Goal: Information Seeking & Learning: Find specific fact

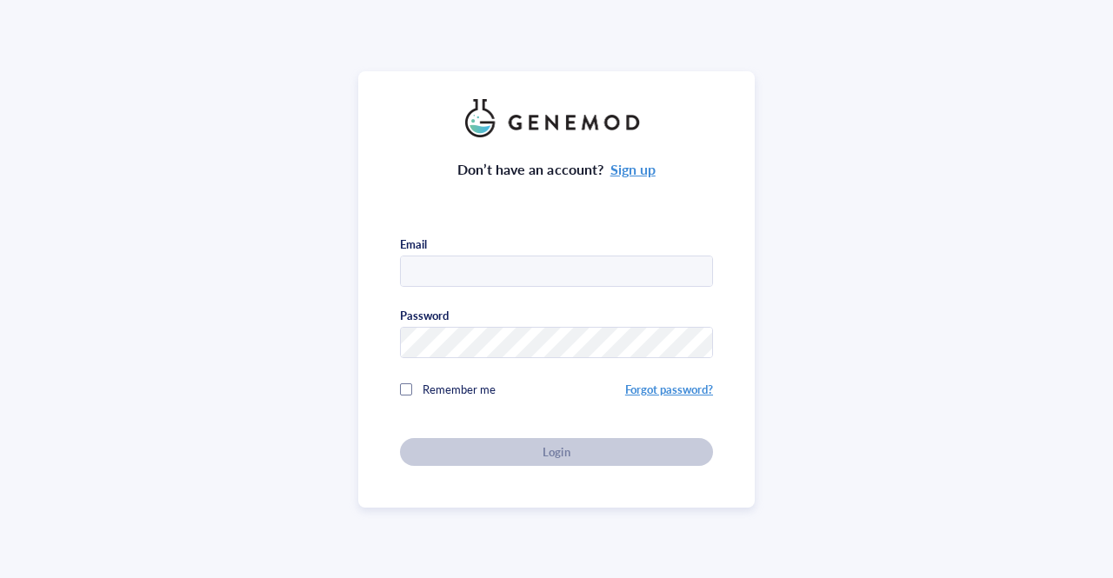
type input "[EMAIL_ADDRESS][DOMAIN_NAME]"
click at [424, 452] on div "Don’t have an account? Sign up Email [EMAIL_ADDRESS][DOMAIN_NAME] Password Reme…" at bounding box center [556, 301] width 313 height 329
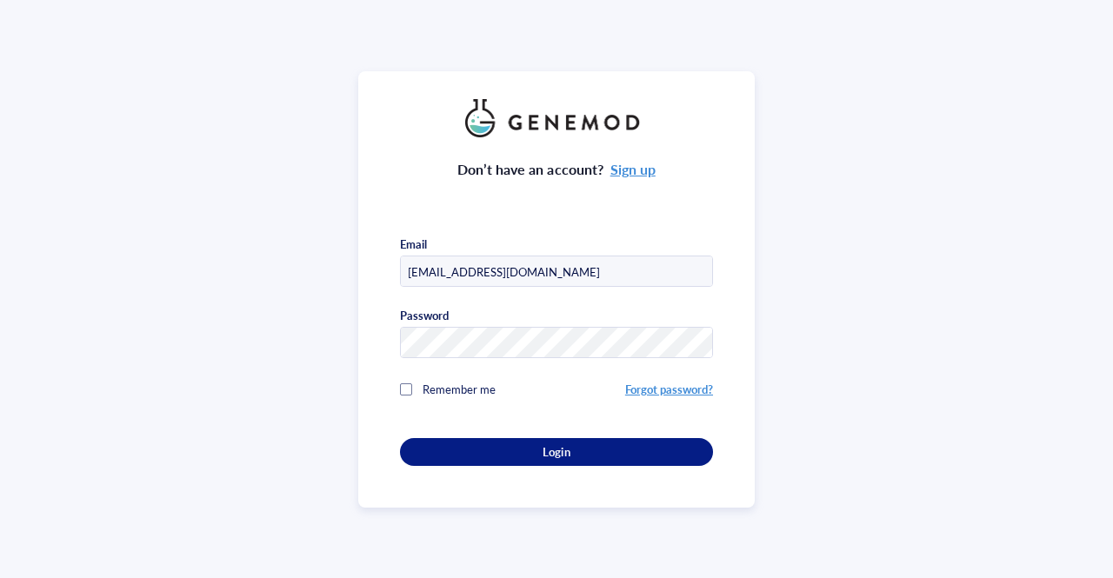
click at [428, 452] on div "Login" at bounding box center [556, 452] width 257 height 16
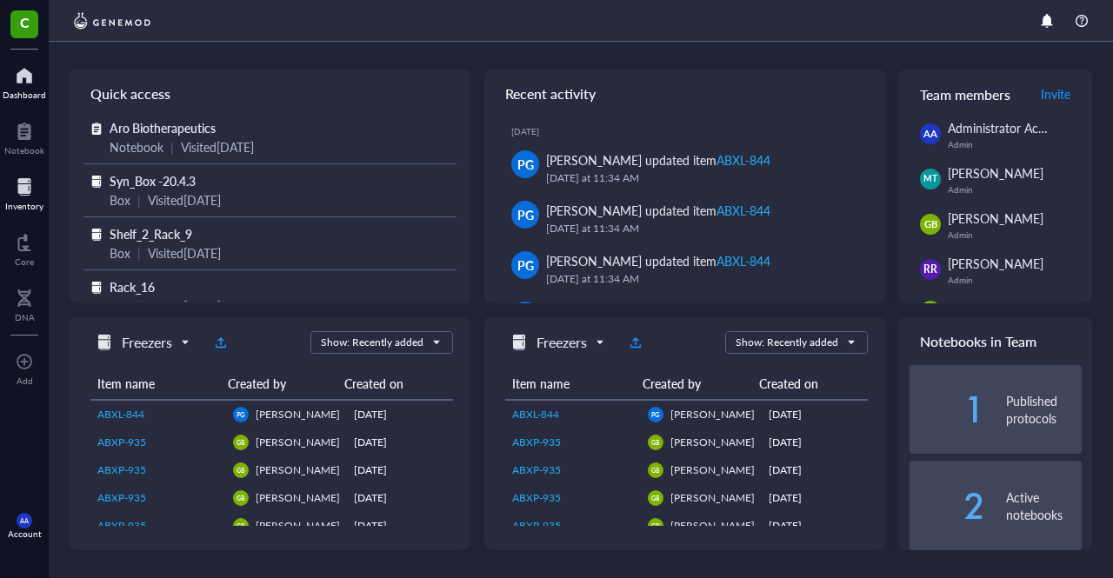
click at [28, 184] on div at bounding box center [24, 187] width 38 height 28
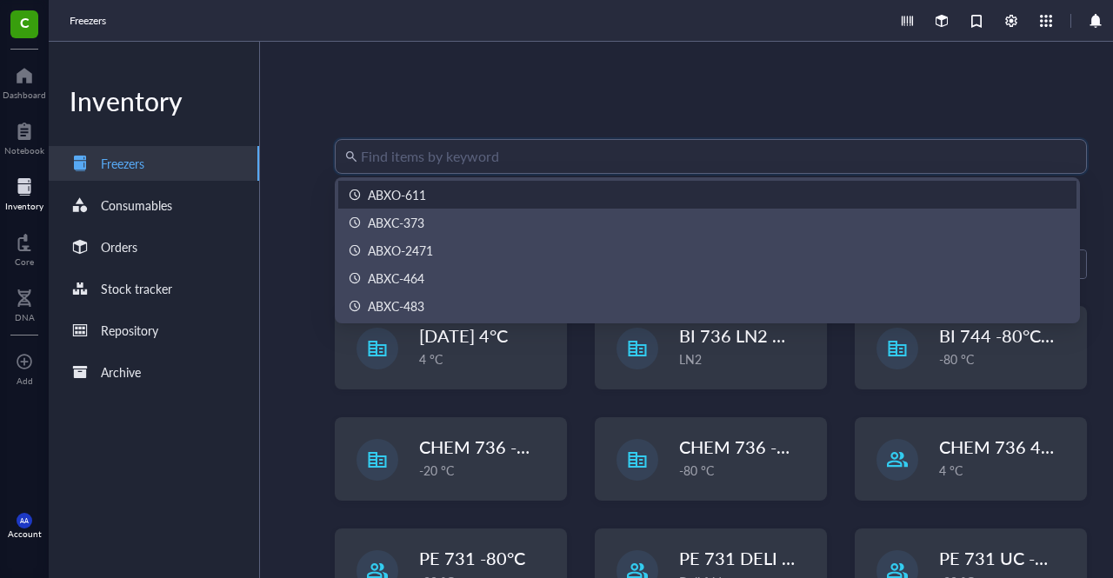
click at [414, 159] on input "search" at bounding box center [719, 156] width 716 height 33
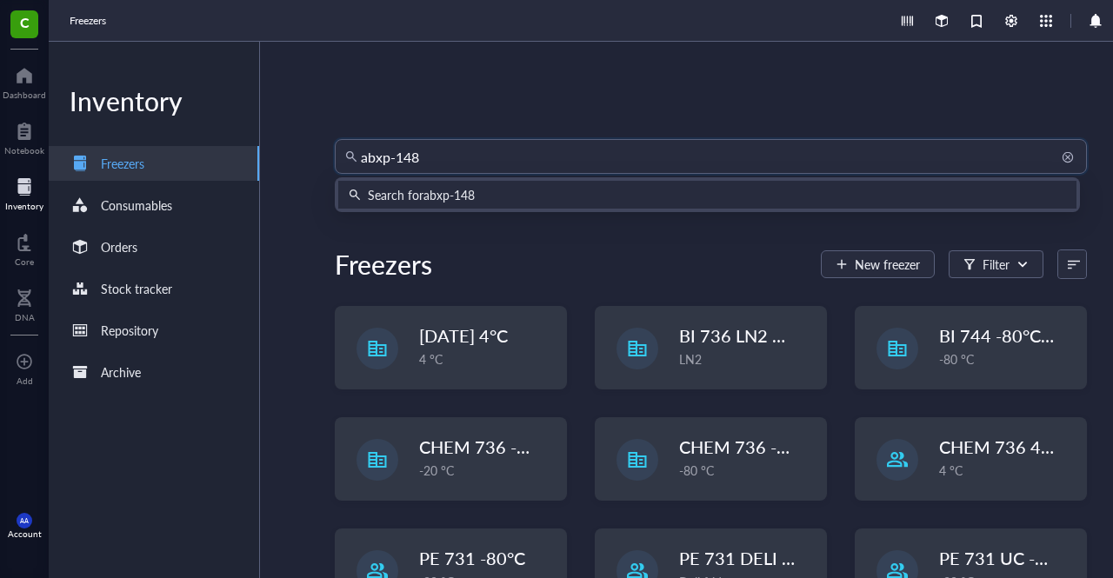
click at [402, 152] on input "abxp-148" at bounding box center [719, 156] width 716 height 33
type input "abxp-1248"
click at [442, 192] on div "Search for abxp-1248" at bounding box center [425, 194] width 114 height 19
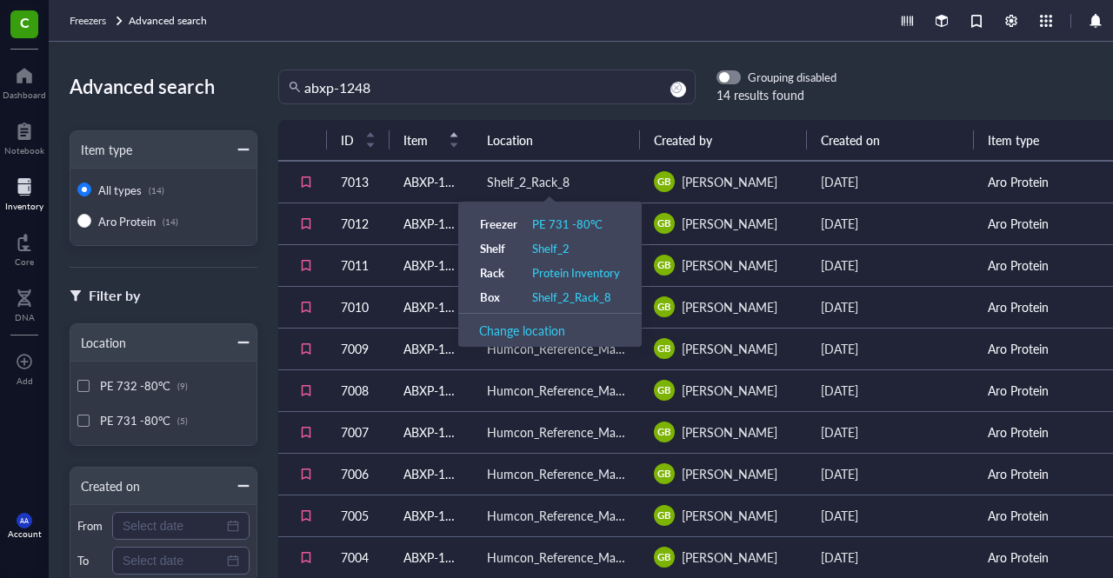
click at [487, 190] on div "Shelf_2_Rack_8" at bounding box center [528, 181] width 83 height 19
click at [498, 184] on div "Shelf_2_Rack_8" at bounding box center [528, 181] width 83 height 19
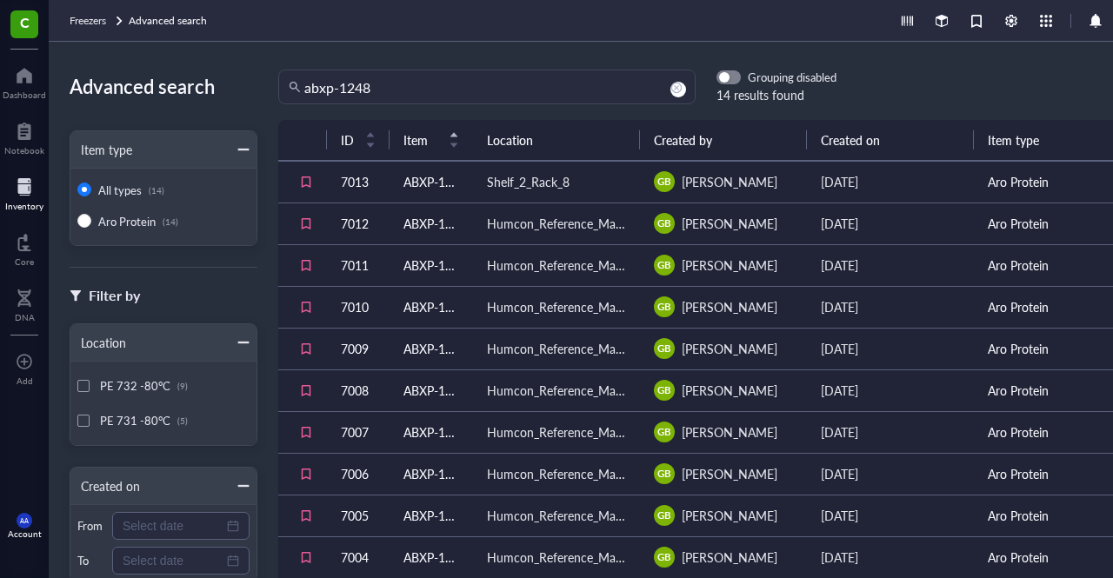
click at [581, 191] on td "Shelf_2_Rack_8" at bounding box center [556, 182] width 167 height 42
click at [351, 181] on td "7013" at bounding box center [358, 182] width 63 height 42
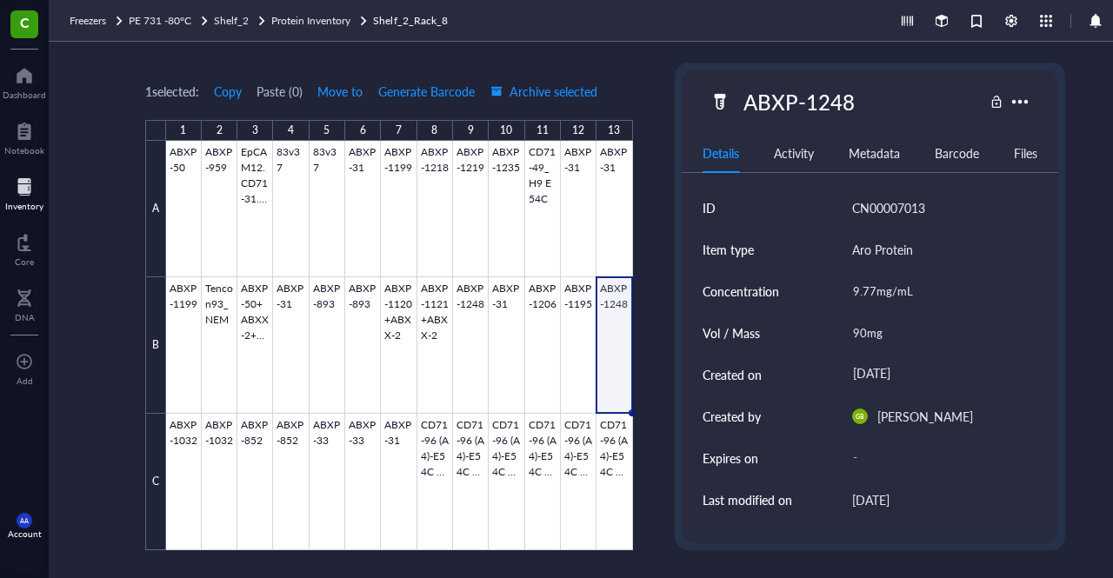
click at [624, 330] on div at bounding box center [399, 346] width 467 height 410
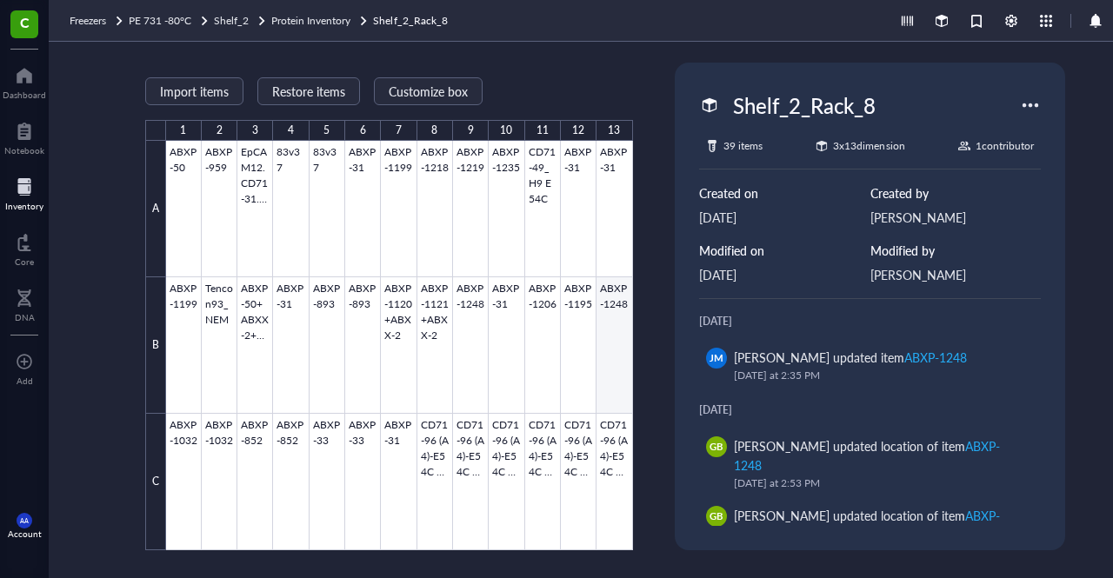
click at [612, 333] on div at bounding box center [399, 346] width 467 height 410
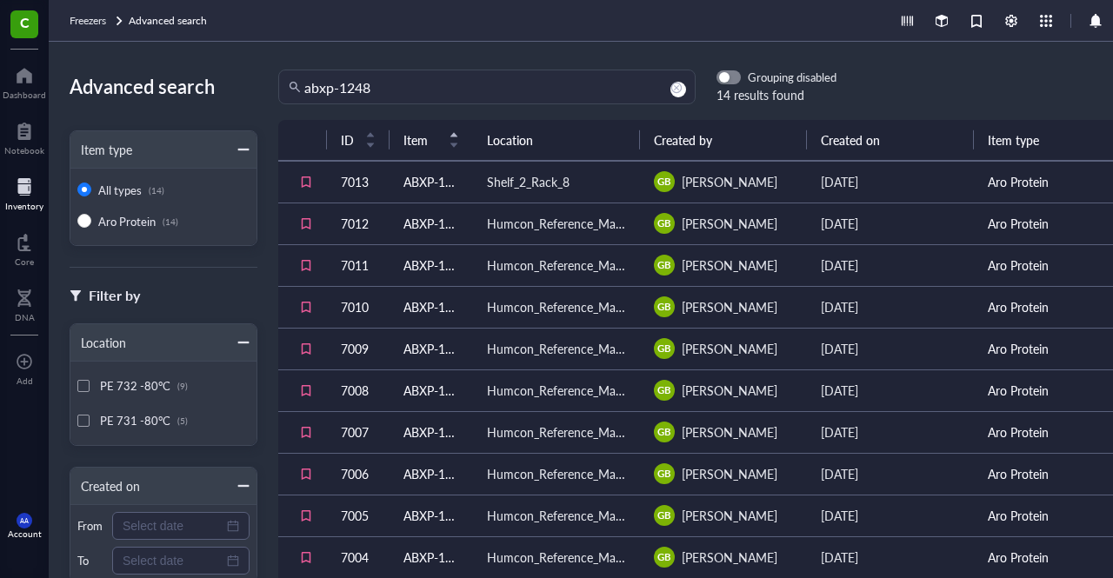
click at [392, 222] on td "ABXP-1248" at bounding box center [432, 224] width 84 height 42
click at [427, 261] on td "ABXP-1248" at bounding box center [432, 265] width 84 height 42
click at [25, 198] on div at bounding box center [24, 187] width 38 height 28
